Goal: Find specific page/section: Find specific page/section

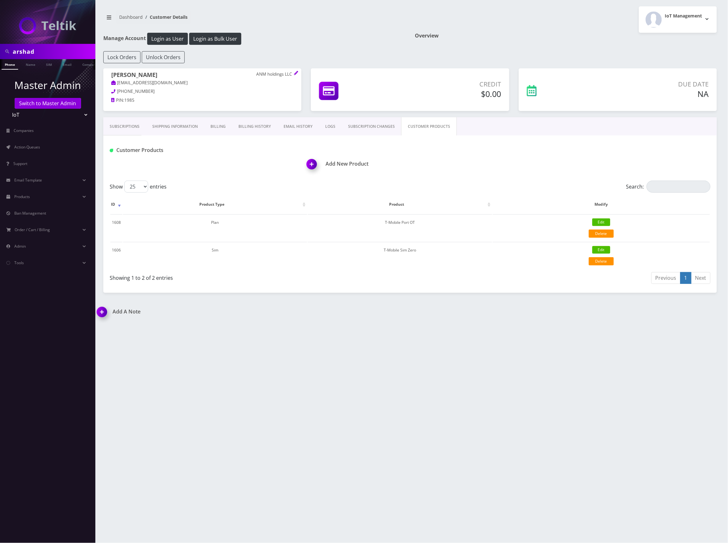
click at [128, 122] on link "Subscriptions" at bounding box center [124, 126] width 43 height 18
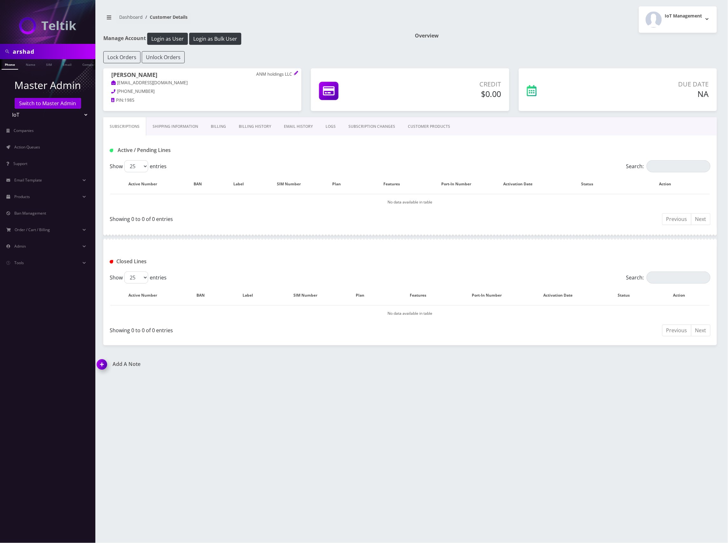
click at [428, 125] on link "CUSTOMER PRODUCTS" at bounding box center [429, 126] width 55 height 18
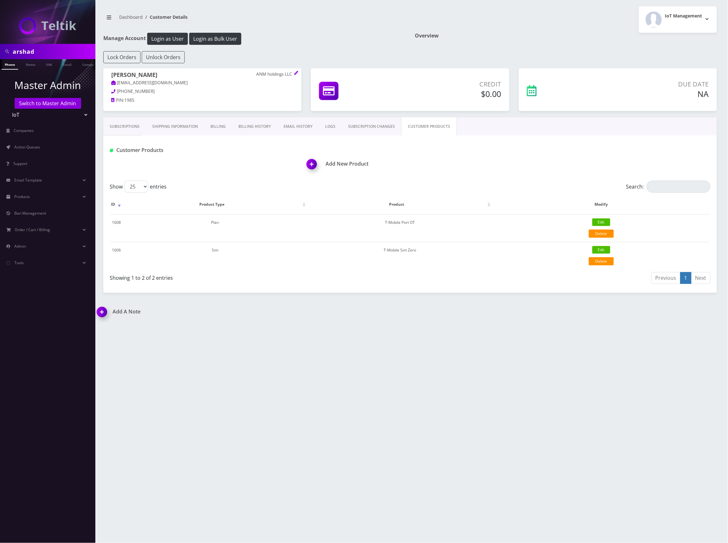
click at [127, 129] on link "Subscriptions" at bounding box center [124, 126] width 43 height 18
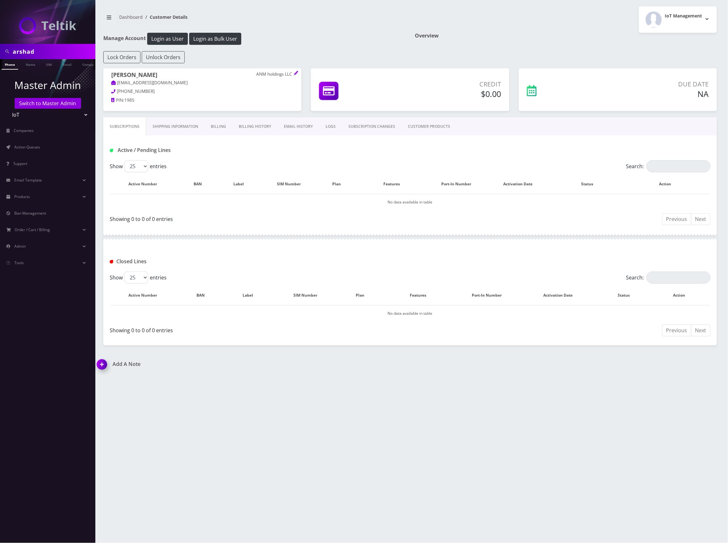
scroll to position [0, 3]
drag, startPoint x: 60, startPoint y: 53, endPoint x: 14, endPoint y: 53, distance: 46.4
click at [0, 54] on html "arshad Phone Name SIM Email Company Customer Master Admin Switch to Master Admi…" at bounding box center [364, 271] width 728 height 543
click at [23, 65] on link "Name" at bounding box center [24, 64] width 16 height 10
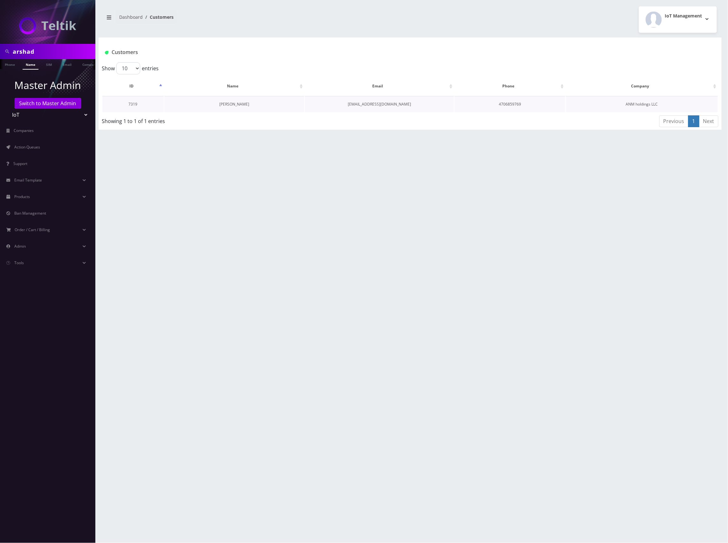
click at [232, 102] on link "[PERSON_NAME]" at bounding box center [234, 103] width 30 height 5
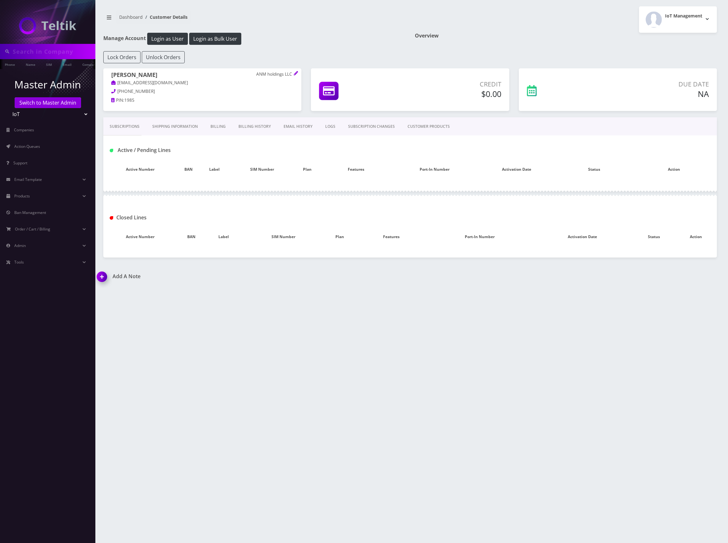
type input "arshad"
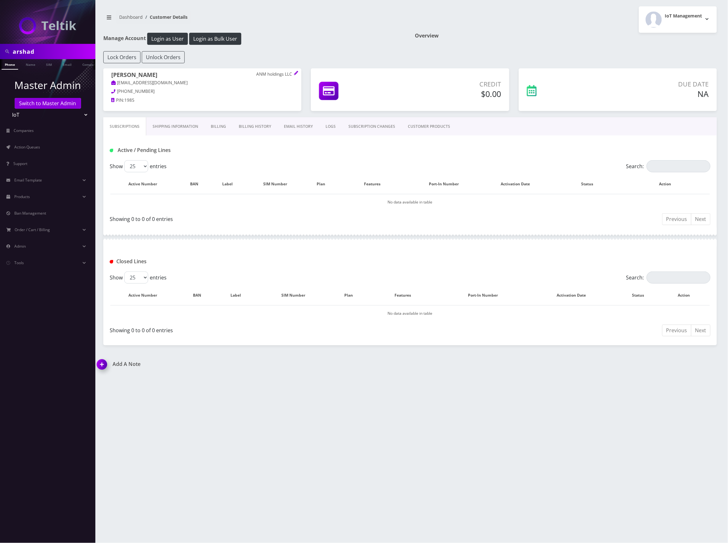
click at [434, 127] on link "CUSTOMER PRODUCTS" at bounding box center [429, 126] width 55 height 18
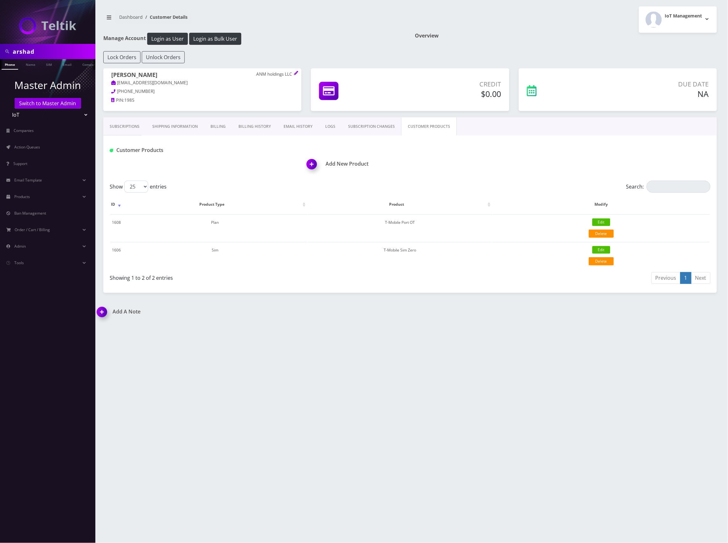
click at [125, 125] on link "Subscriptions" at bounding box center [124, 126] width 43 height 18
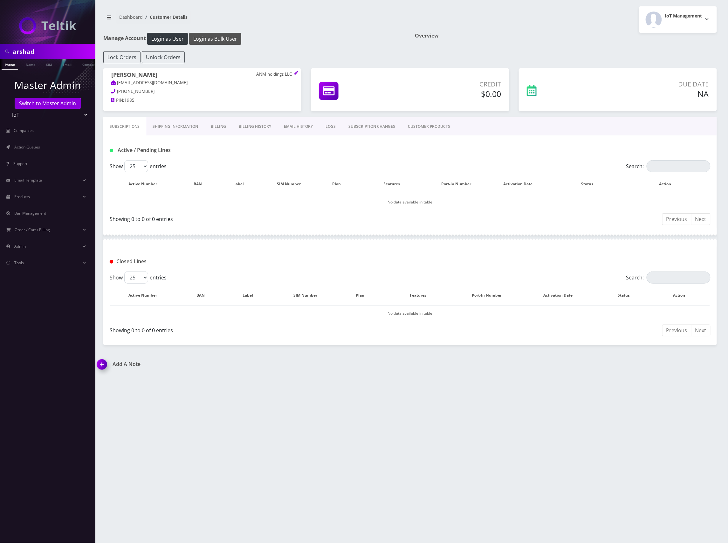
click at [223, 40] on button "Login as Bulk User" at bounding box center [215, 39] width 52 height 12
